Goal: Task Accomplishment & Management: Manage account settings

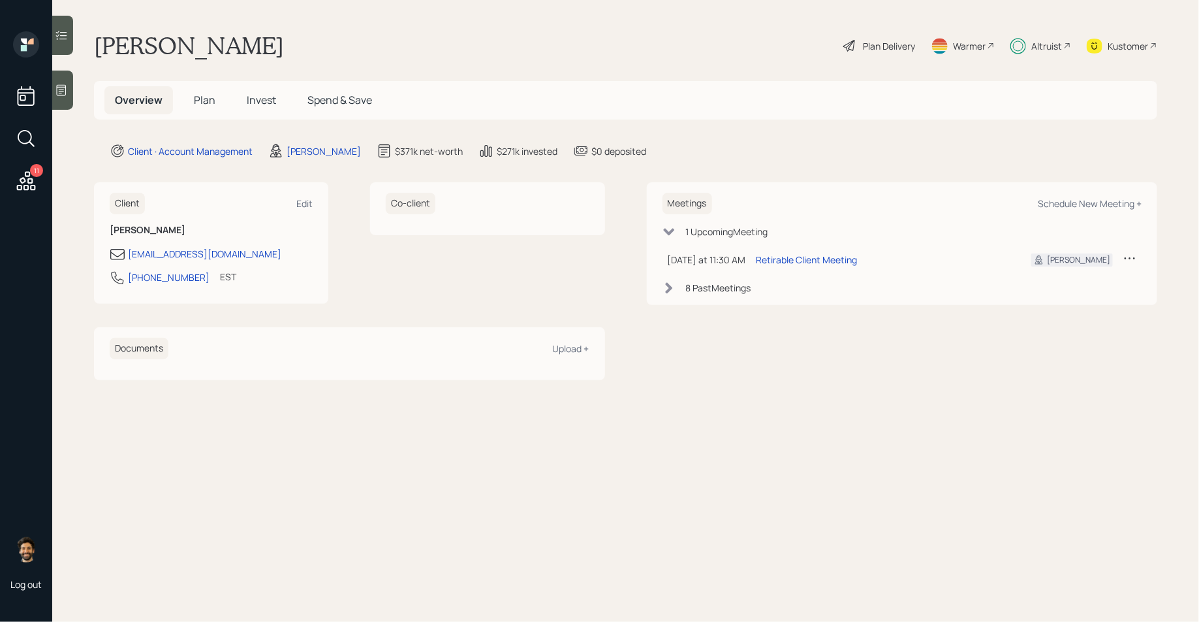
click at [251, 93] on span "Invest" at bounding box center [261, 100] width 29 height 14
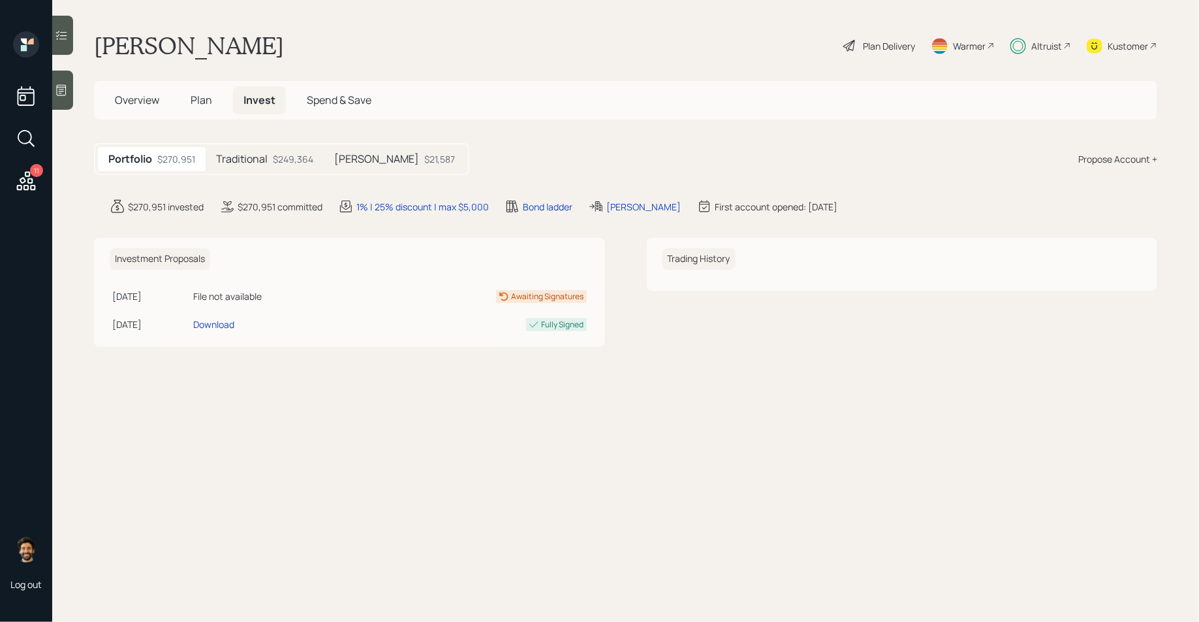
click at [232, 161] on h5 "Traditional" at bounding box center [242, 159] width 52 height 12
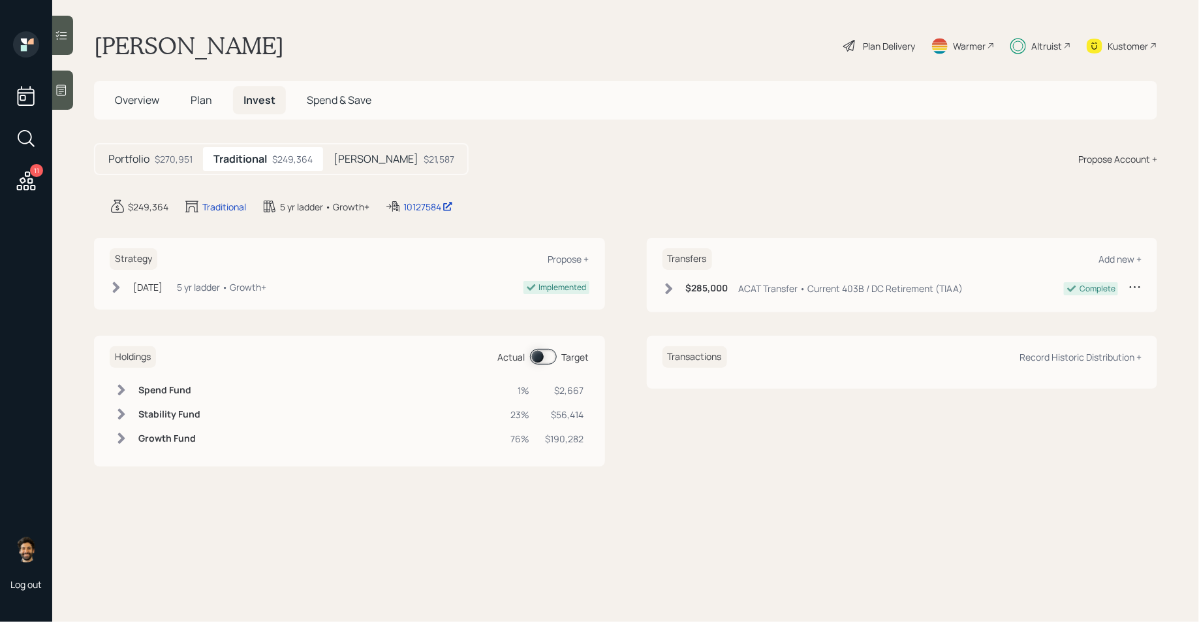
click at [194, 103] on span "Plan" at bounding box center [202, 100] width 22 height 14
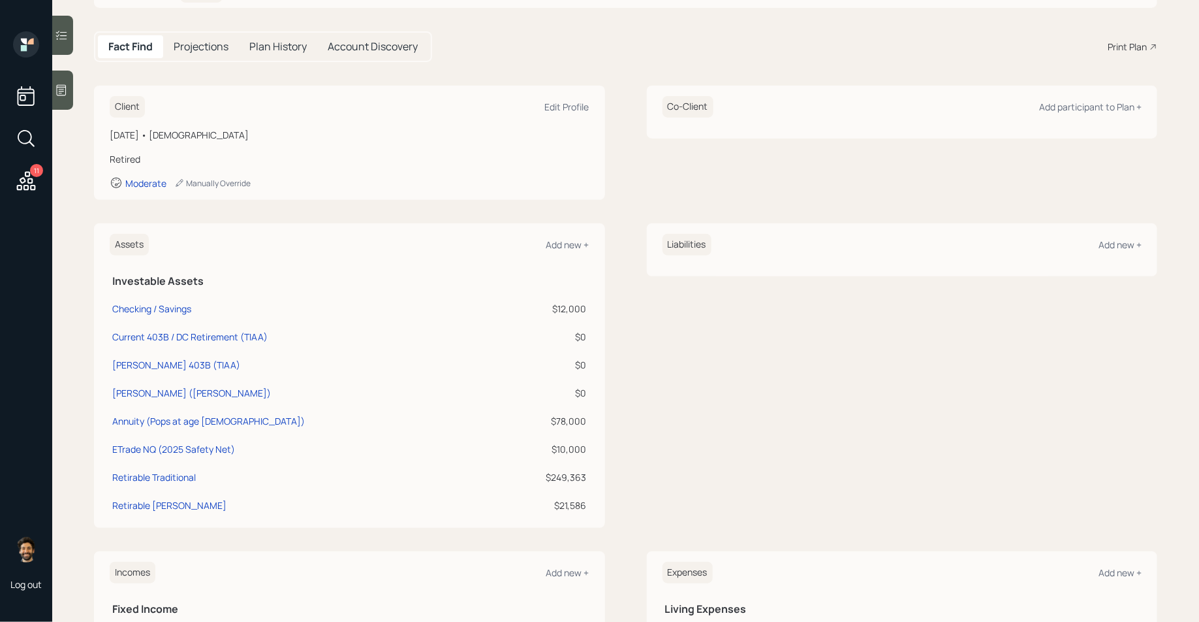
scroll to position [108, 0]
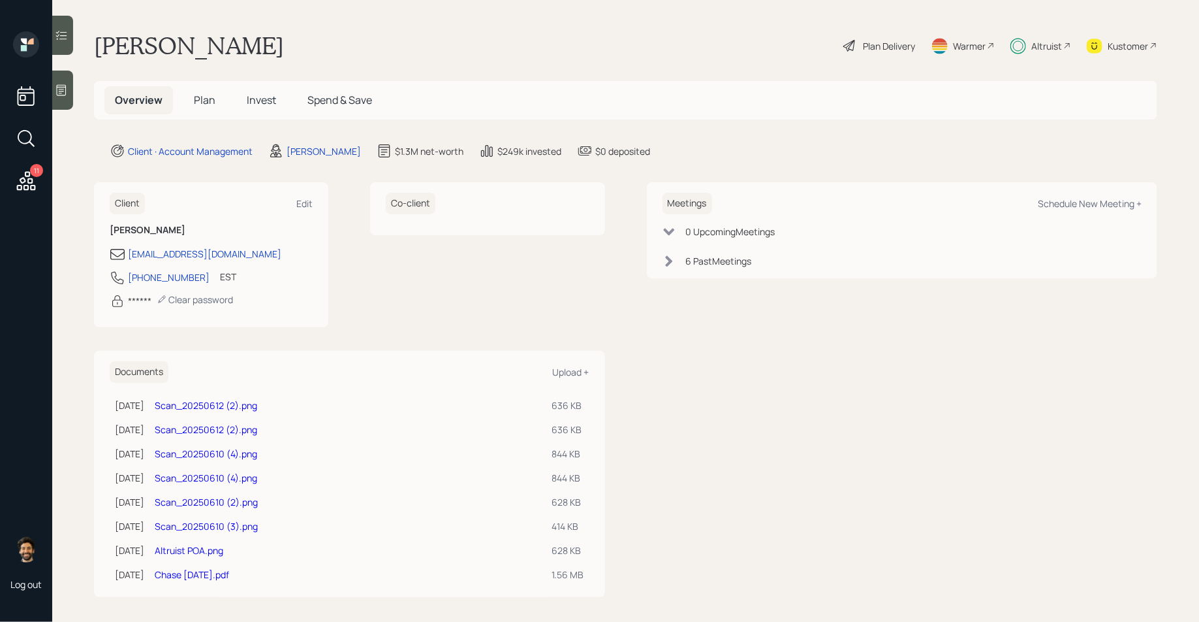
click at [263, 97] on span "Invest" at bounding box center [261, 100] width 29 height 14
